Goal: Navigation & Orientation: Find specific page/section

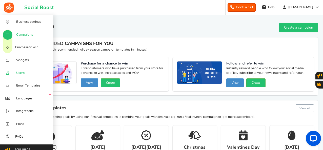
click at [23, 75] on span "Users" at bounding box center [20, 73] width 8 height 5
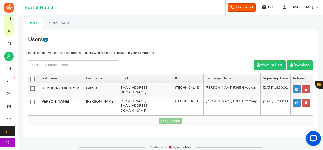
scroll to position [6, 0]
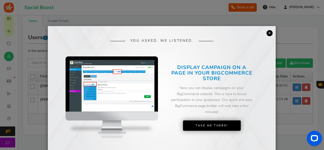
click at [270, 34] on link "×" at bounding box center [270, 33] width 6 height 6
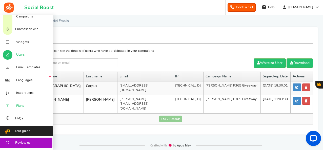
click at [21, 108] on span "Plans" at bounding box center [20, 106] width 8 height 5
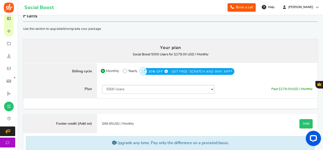
scroll to position [25, 0]
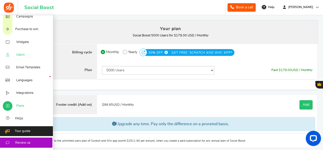
click at [18, 54] on span "Users" at bounding box center [20, 55] width 8 height 5
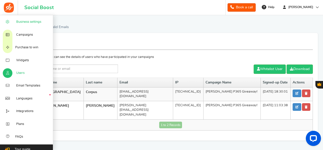
click at [33, 24] on span "Business settings" at bounding box center [28, 22] width 25 height 5
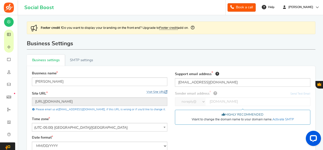
click at [159, 91] on link "Visit Site URL" at bounding box center [157, 92] width 21 height 3
